Goal: Information Seeking & Learning: Learn about a topic

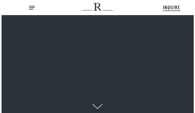
scroll to position [5, 6]
